Goal: Transaction & Acquisition: Purchase product/service

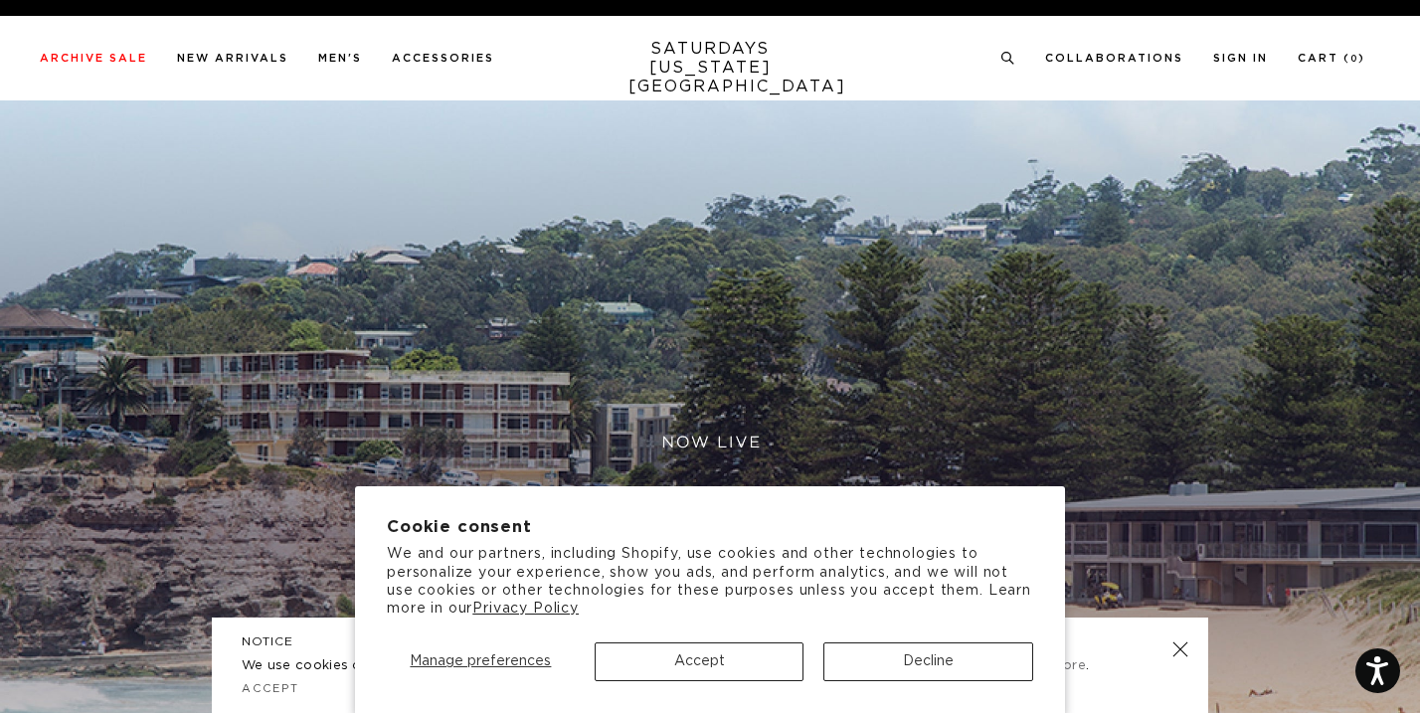
click at [743, 648] on button "Accept" at bounding box center [700, 661] width 210 height 39
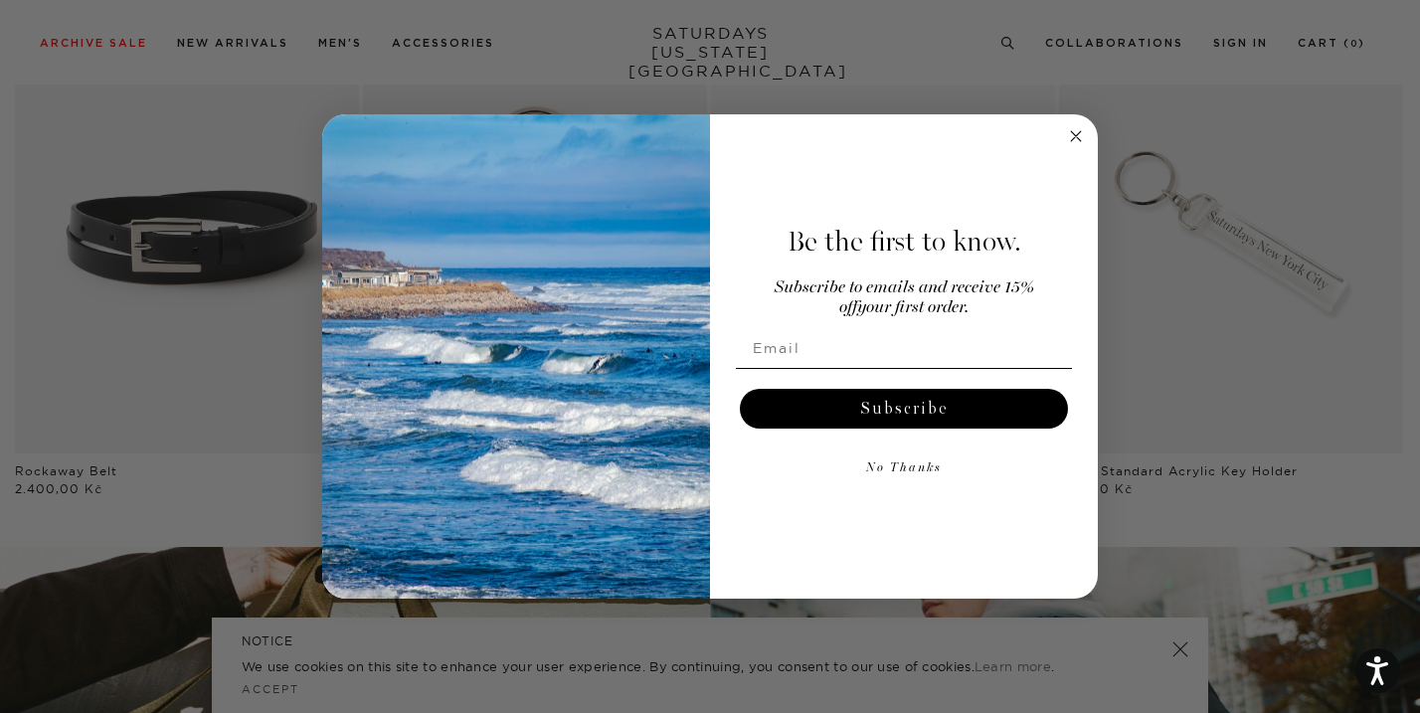
scroll to position [2396, 0]
click at [1077, 138] on circle "Close dialog" at bounding box center [1076, 135] width 23 height 23
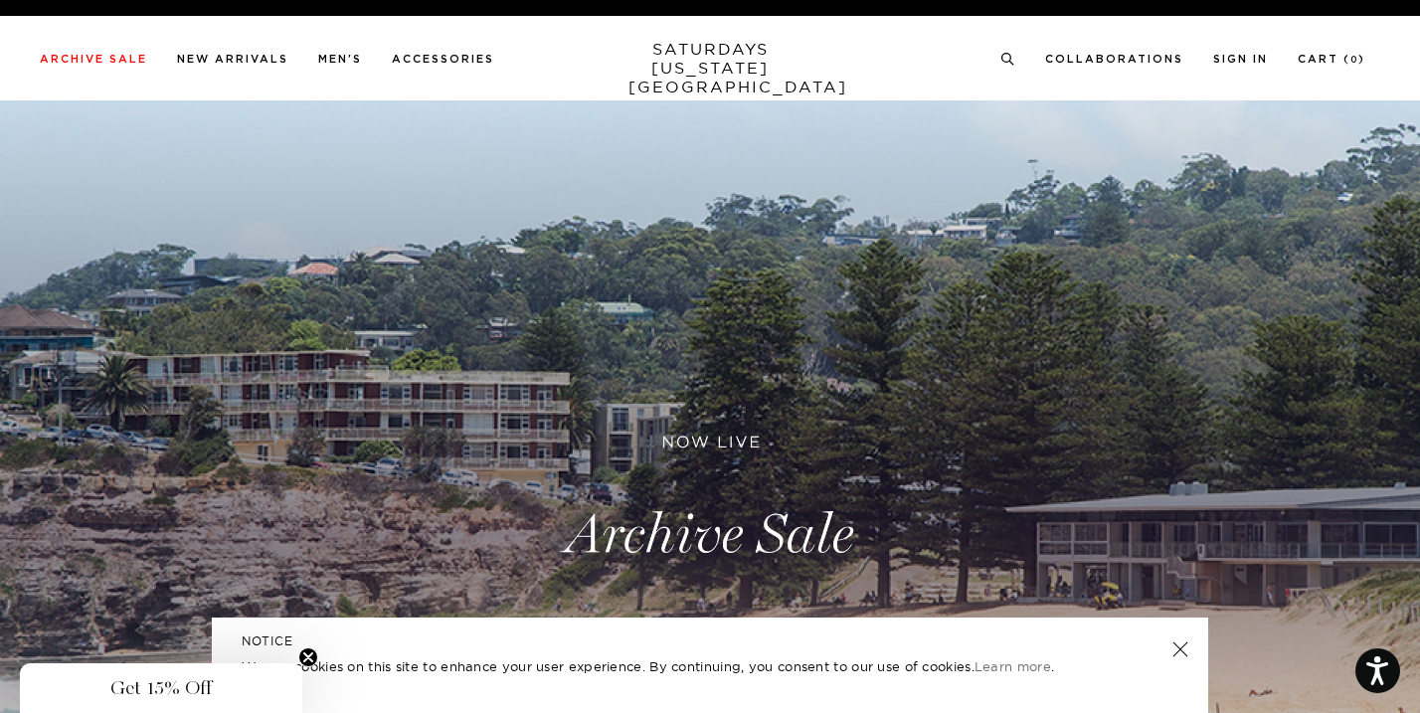
scroll to position [0, 0]
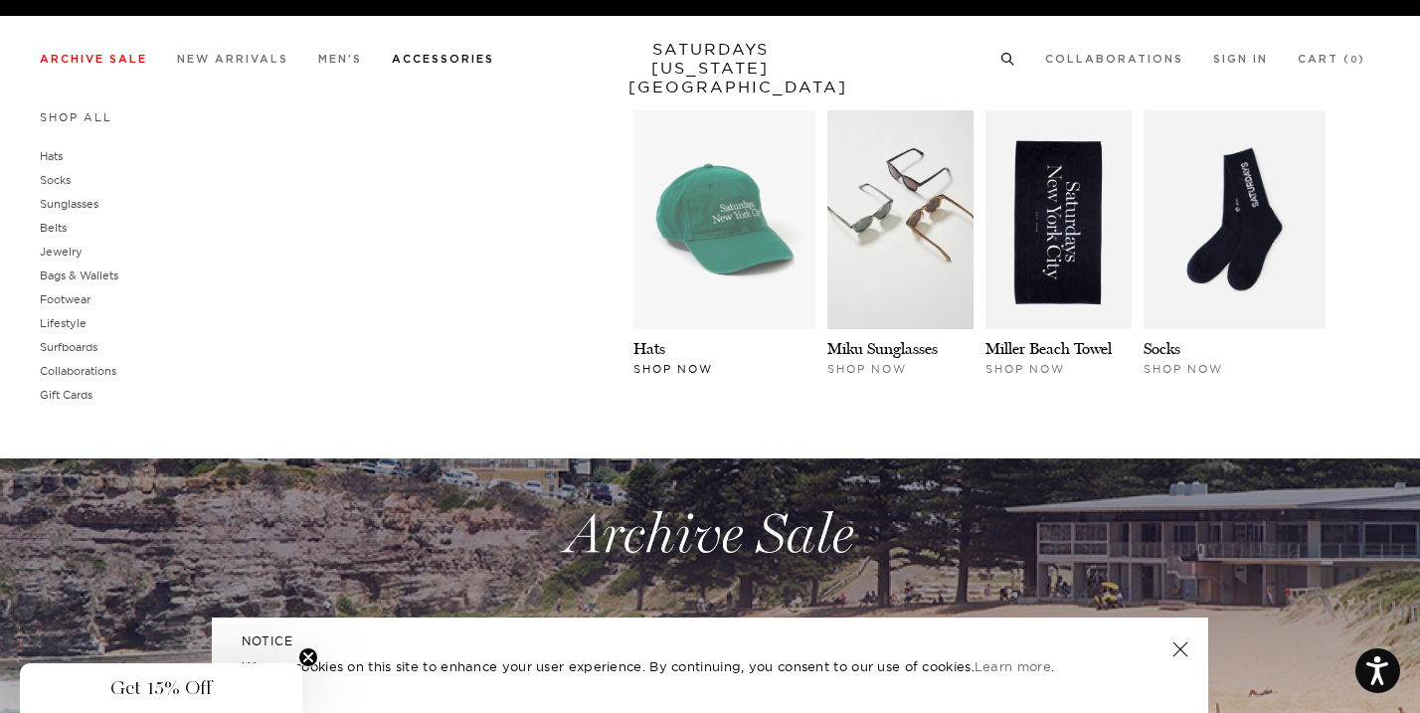
click at [722, 221] on img at bounding box center [725, 219] width 182 height 219
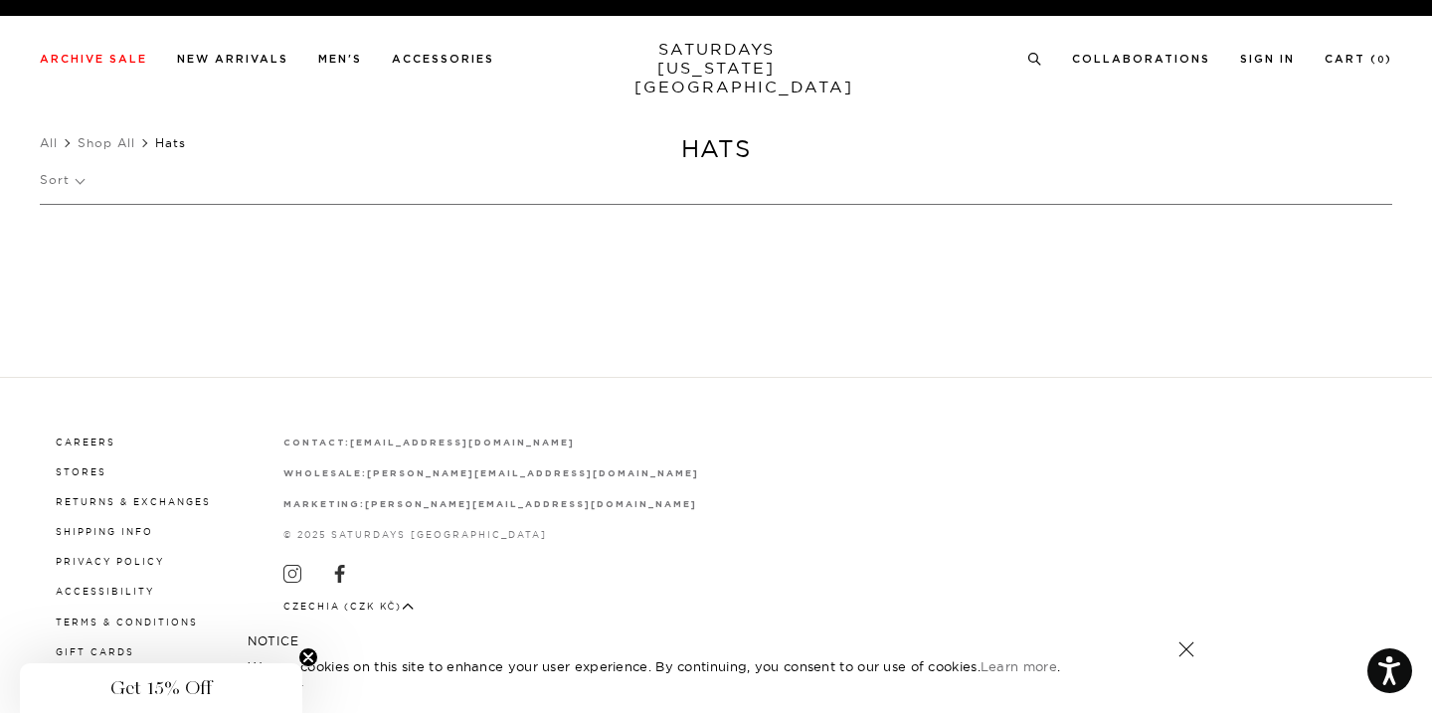
click at [309, 657] on icon "Close teaser" at bounding box center [308, 657] width 8 height 8
